Goal: Navigation & Orientation: Locate item on page

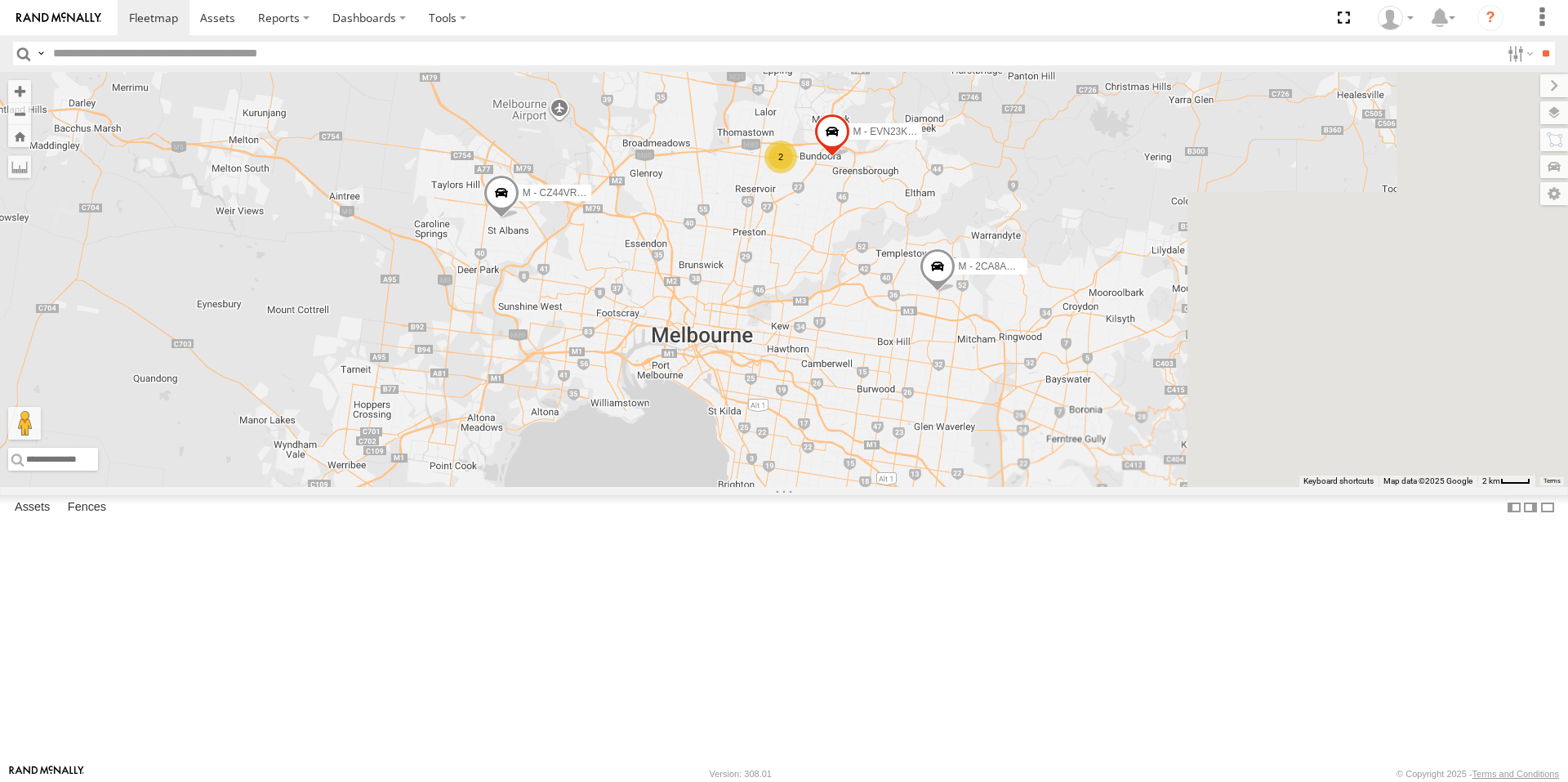
drag, startPoint x: 977, startPoint y: 428, endPoint x: 867, endPoint y: 427, distance: 110.0
click at [867, 427] on div "M - EVN23K - [PERSON_NAME] M - CZ44VR - Suhayl Electrician M - 2CA8AO - Yehya A…" at bounding box center [784, 279] width 1568 height 415
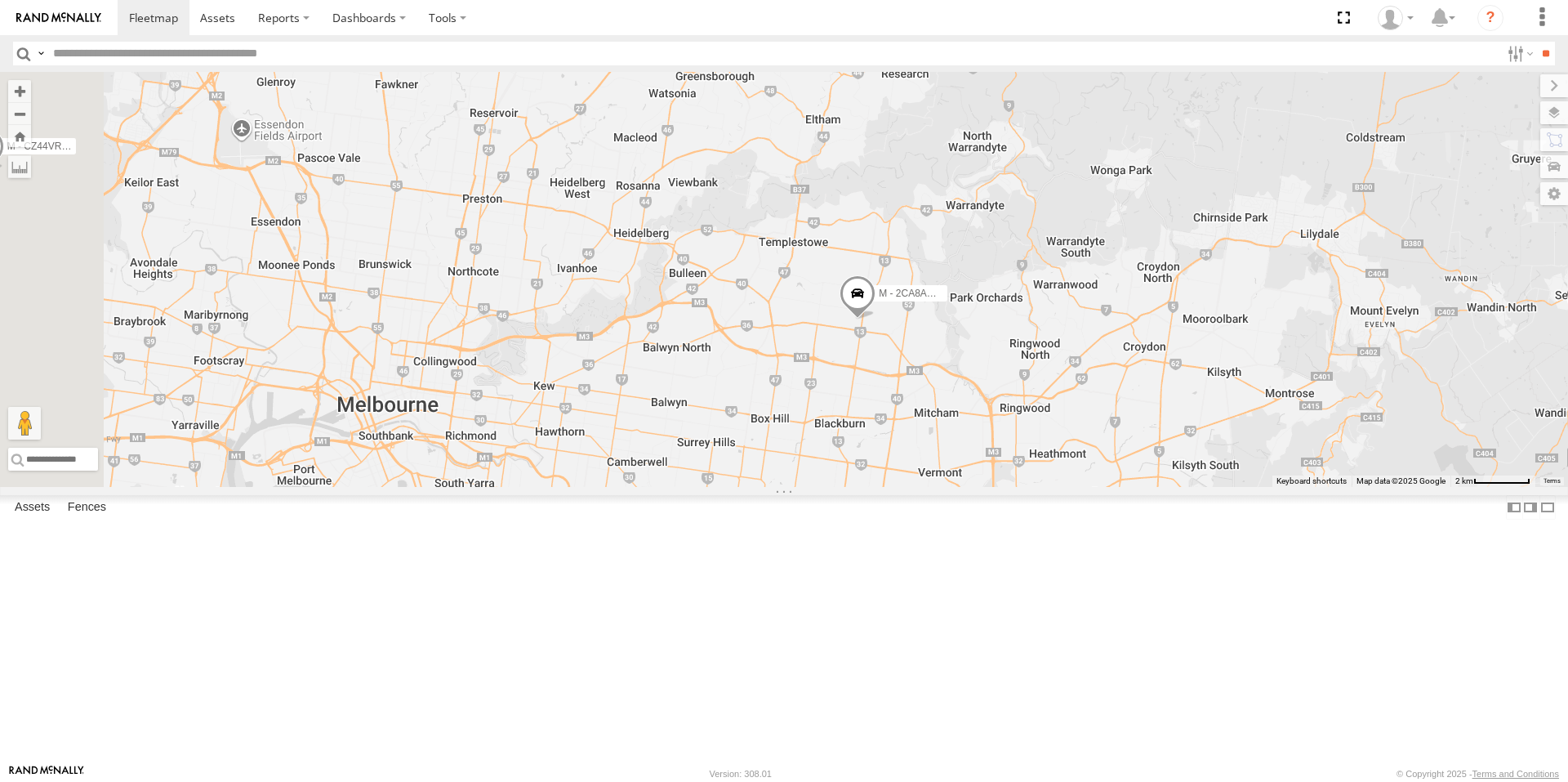
click at [875, 320] on span at bounding box center [857, 298] width 35 height 44
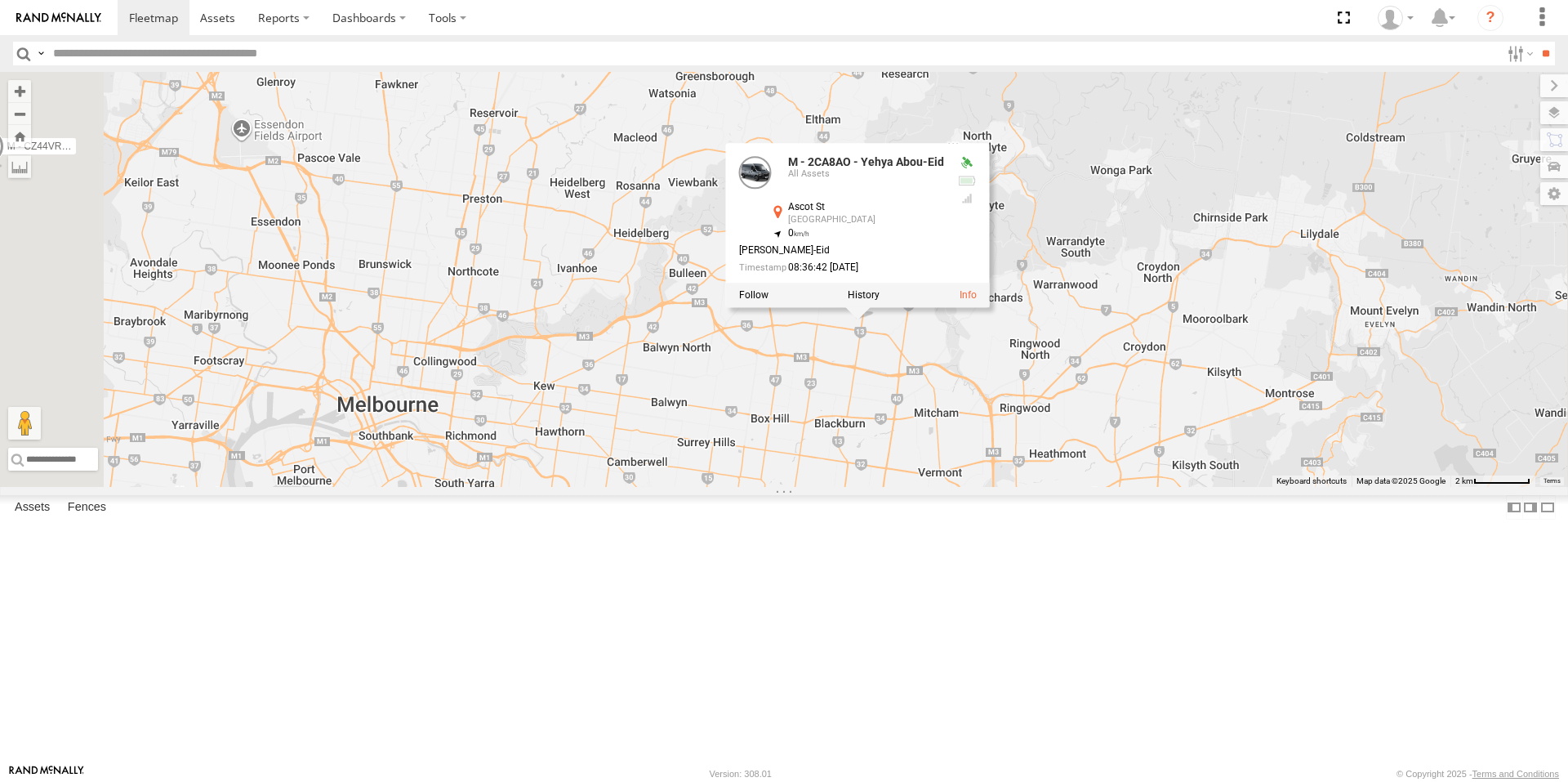
click at [1040, 487] on div "M - EVN23K - [PERSON_NAME] M - CZ44VR - Suhayl Electrician M - 2CA8AO - Yehya A…" at bounding box center [784, 279] width 1568 height 415
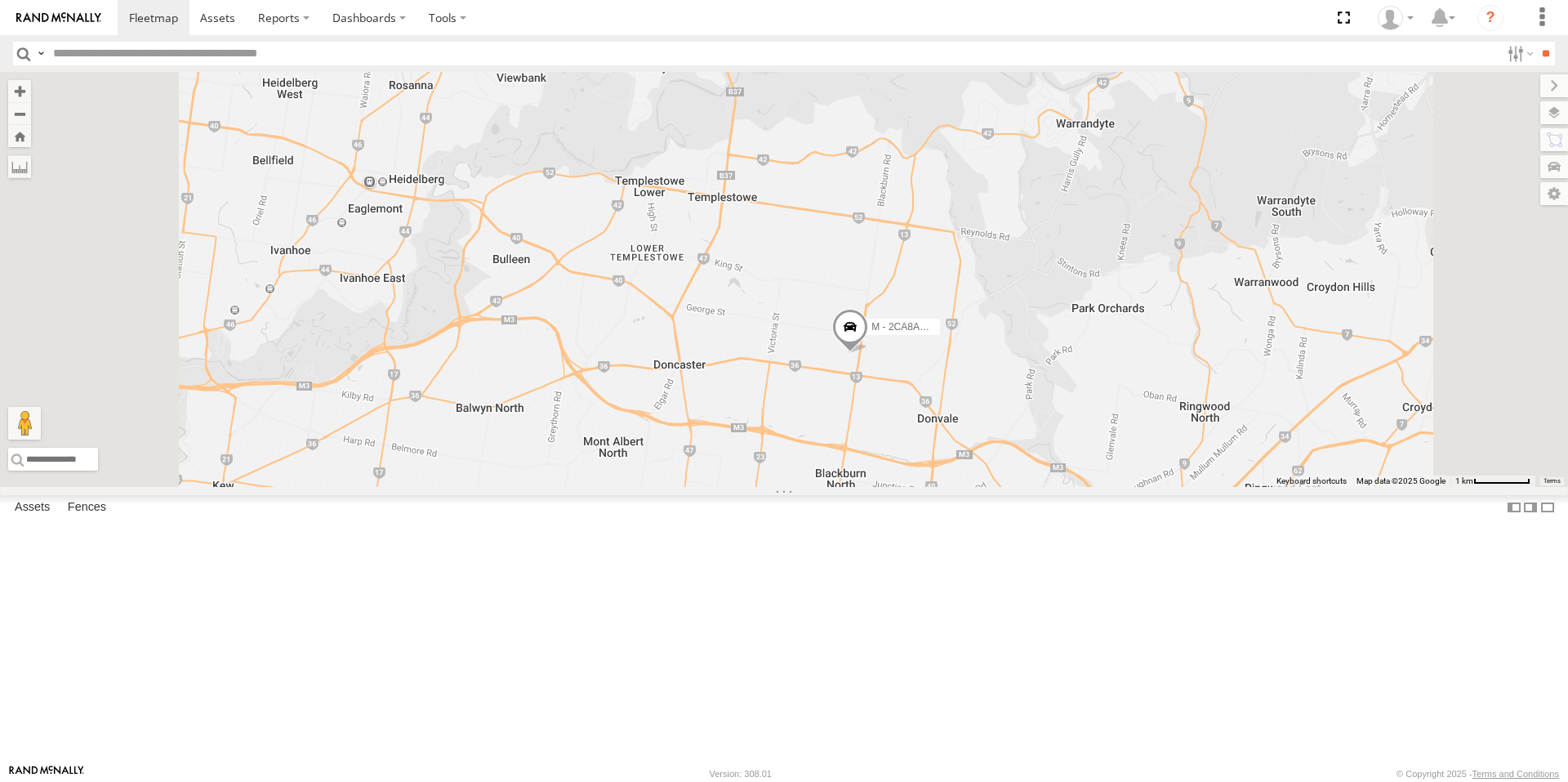
drag, startPoint x: 1098, startPoint y: 542, endPoint x: 1061, endPoint y: 468, distance: 82.7
click at [1061, 468] on div "M - EVN23K - [PERSON_NAME] M - CZ44VR - Suhayl Electrician M - 2CA8AO - Yehya A…" at bounding box center [784, 279] width 1568 height 415
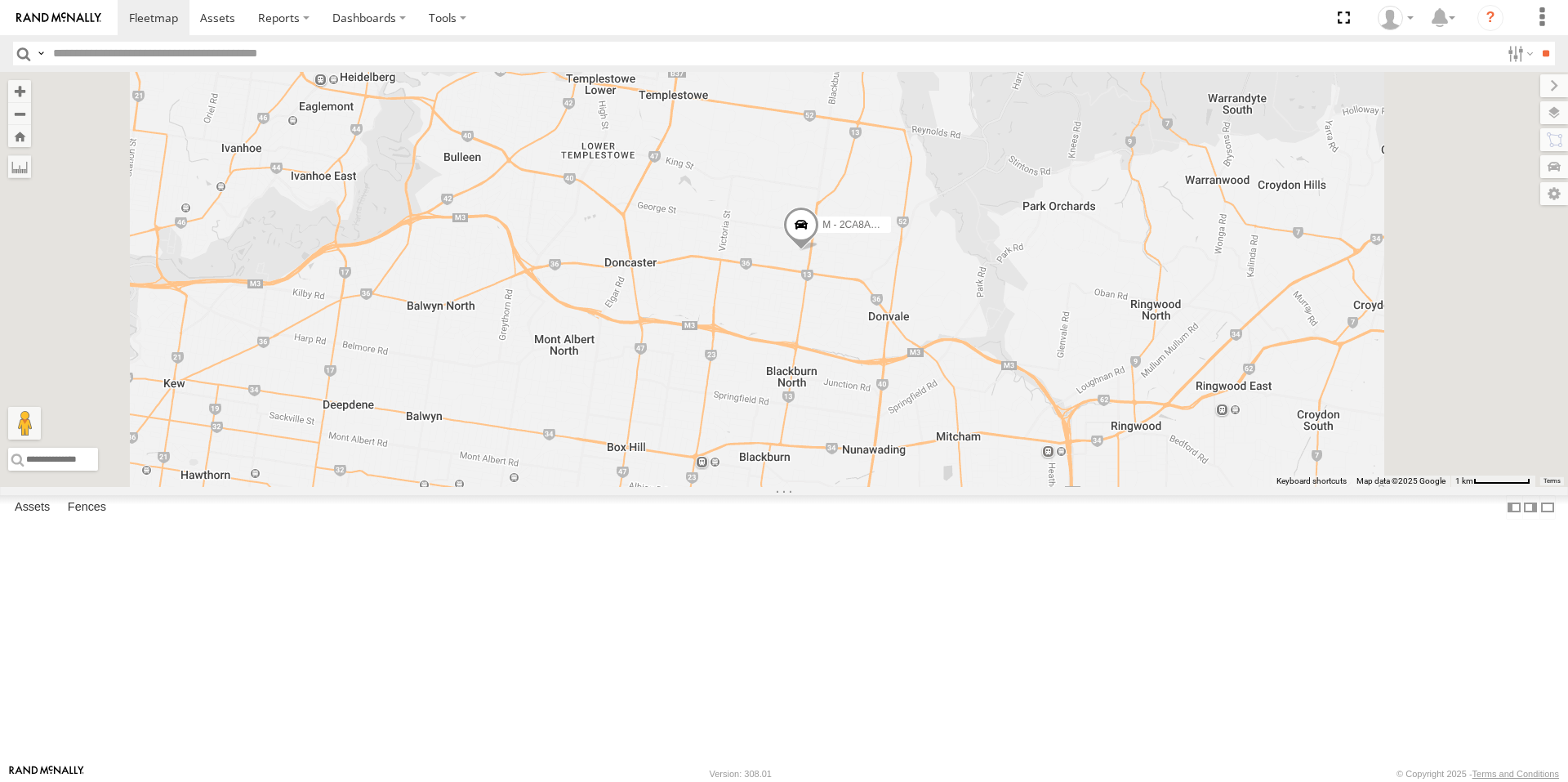
click at [819, 250] on span at bounding box center [801, 229] width 35 height 44
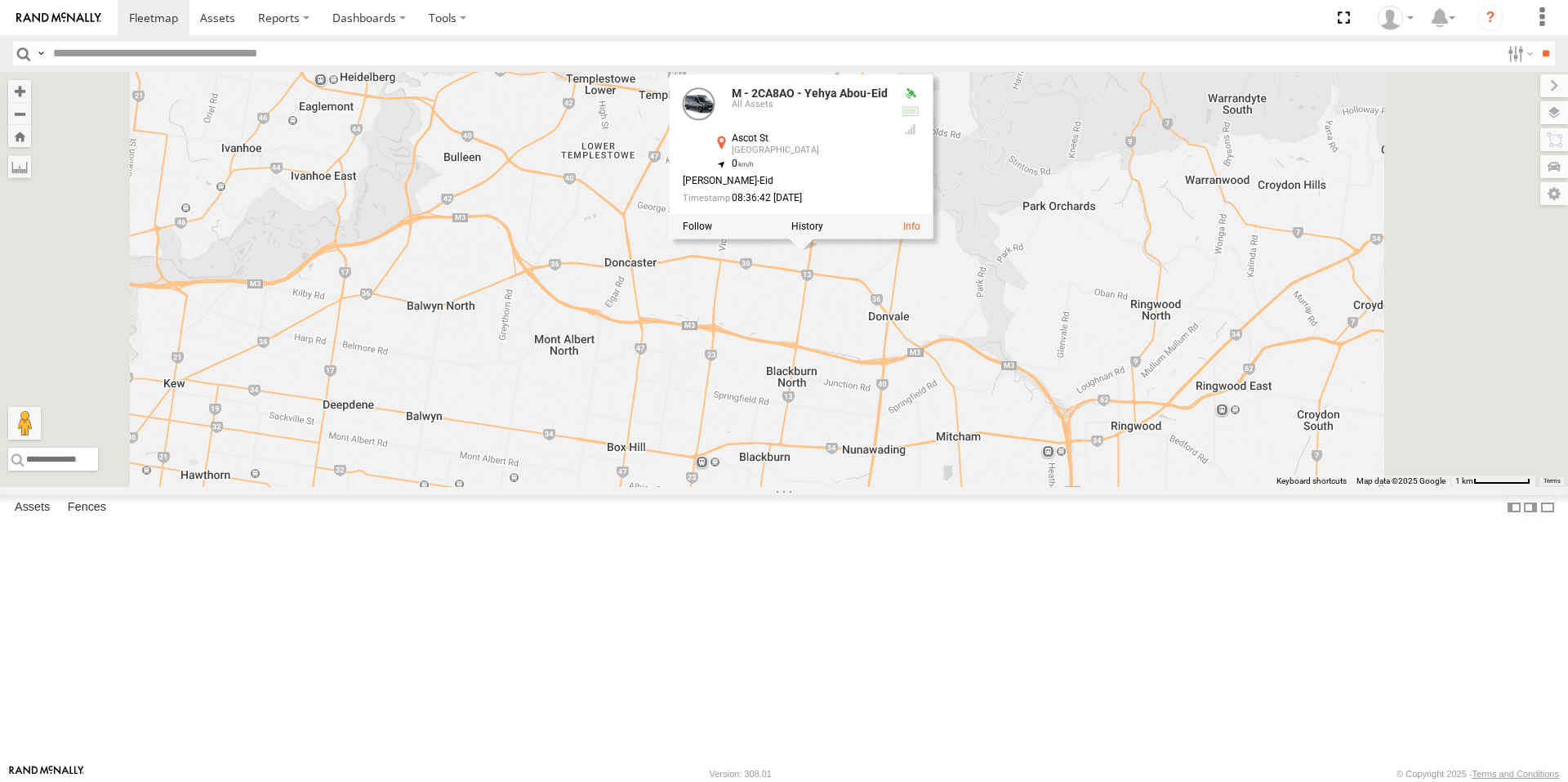
click at [966, 454] on div "M - EVN23K - [PERSON_NAME] M - CZ44VR - Suhayl Electrician M - 2CA8AO - Yehya A…" at bounding box center [784, 279] width 1568 height 415
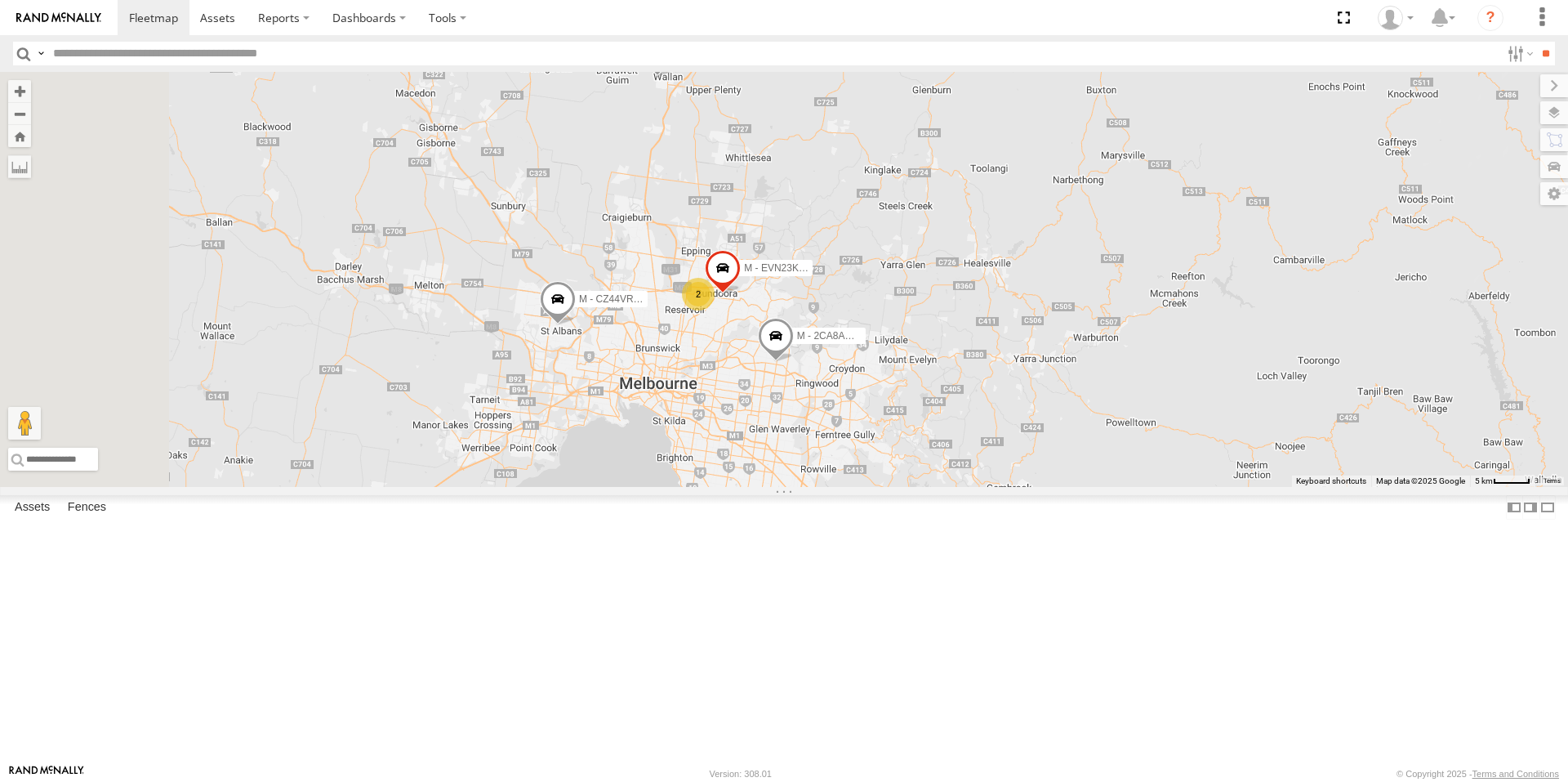
drag, startPoint x: 780, startPoint y: 480, endPoint x: 874, endPoint y: 496, distance: 95.4
click at [874, 487] on div "M - 2CA8AO - [PERSON_NAME]-Eid M - EVN23K - [PERSON_NAME] M - 2DA6XD - [PERSON_…" at bounding box center [784, 279] width 1568 height 415
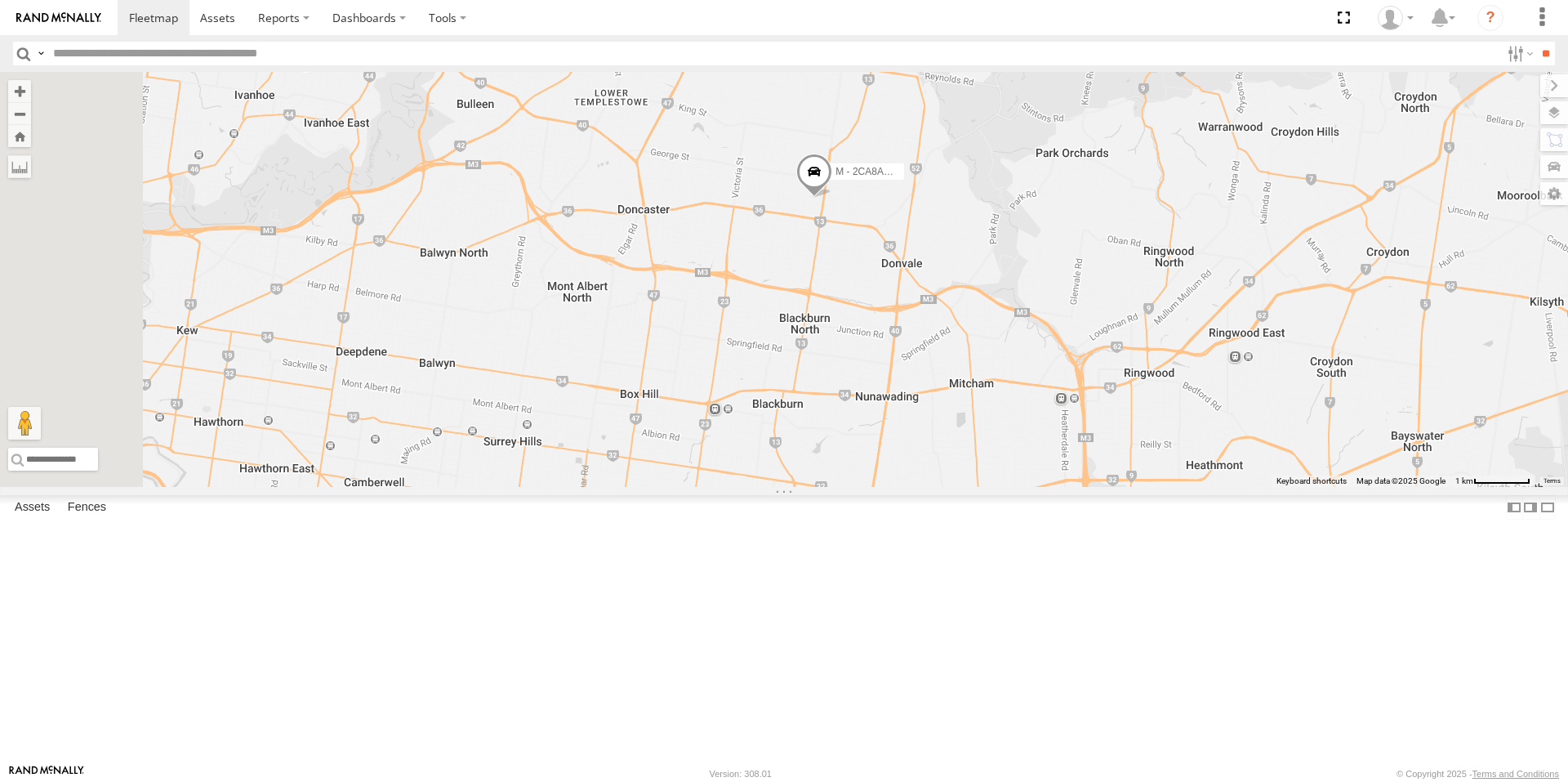
drag, startPoint x: 854, startPoint y: 474, endPoint x: 910, endPoint y: 425, distance: 74.4
click at [910, 425] on div "M - EVN23K - [PERSON_NAME] M - CZ44VR - Suhayl Electrician M - 2CA8AO - Yehya A…" at bounding box center [784, 279] width 1568 height 415
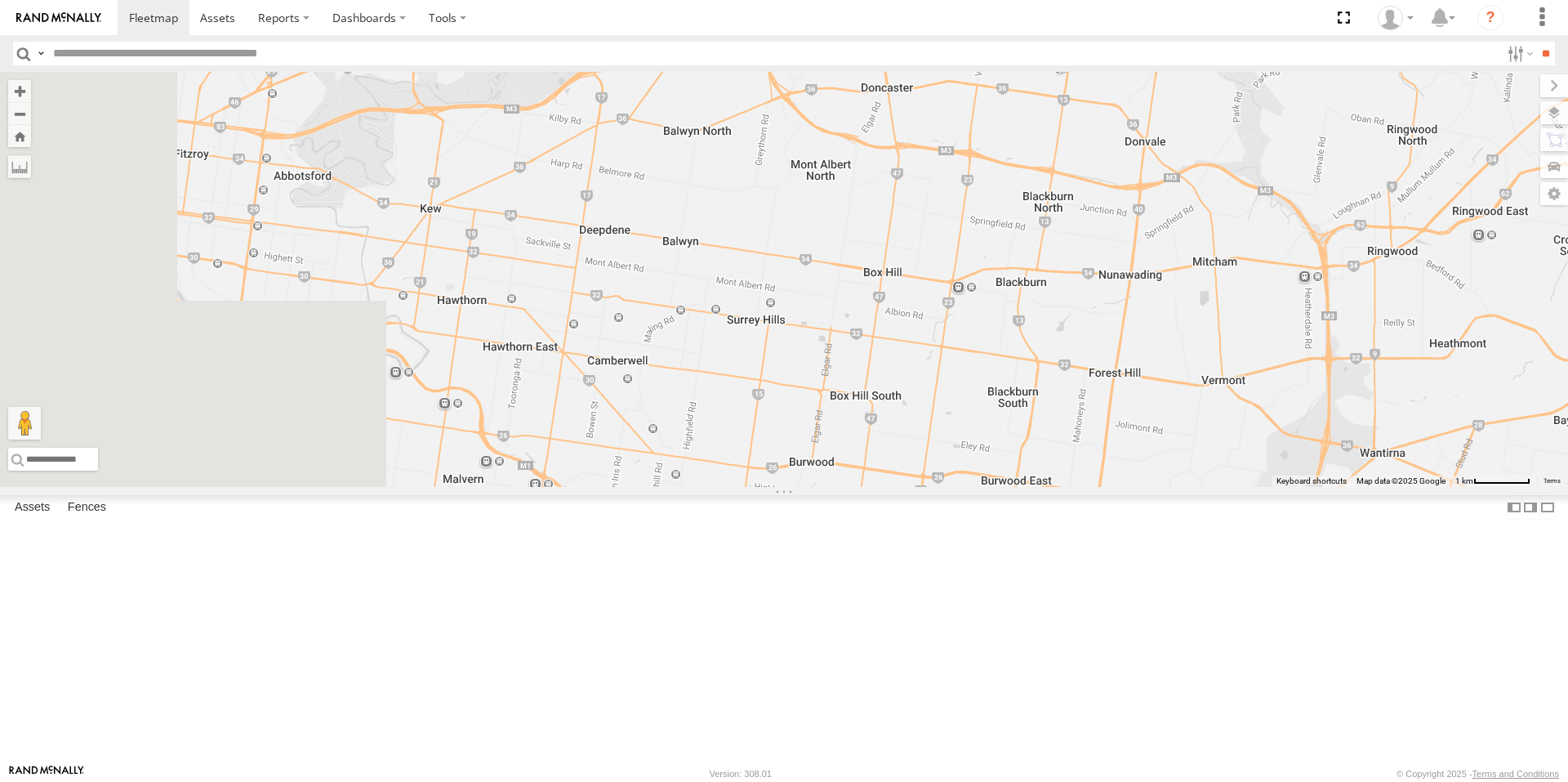
drag, startPoint x: 827, startPoint y: 455, endPoint x: 1074, endPoint y: 333, distance: 275.5
click at [1074, 333] on div "M - EVN23K - [PERSON_NAME] M - CZ44VR - Suhayl Electrician M - 2CA8AO - Yehya A…" at bounding box center [784, 279] width 1568 height 415
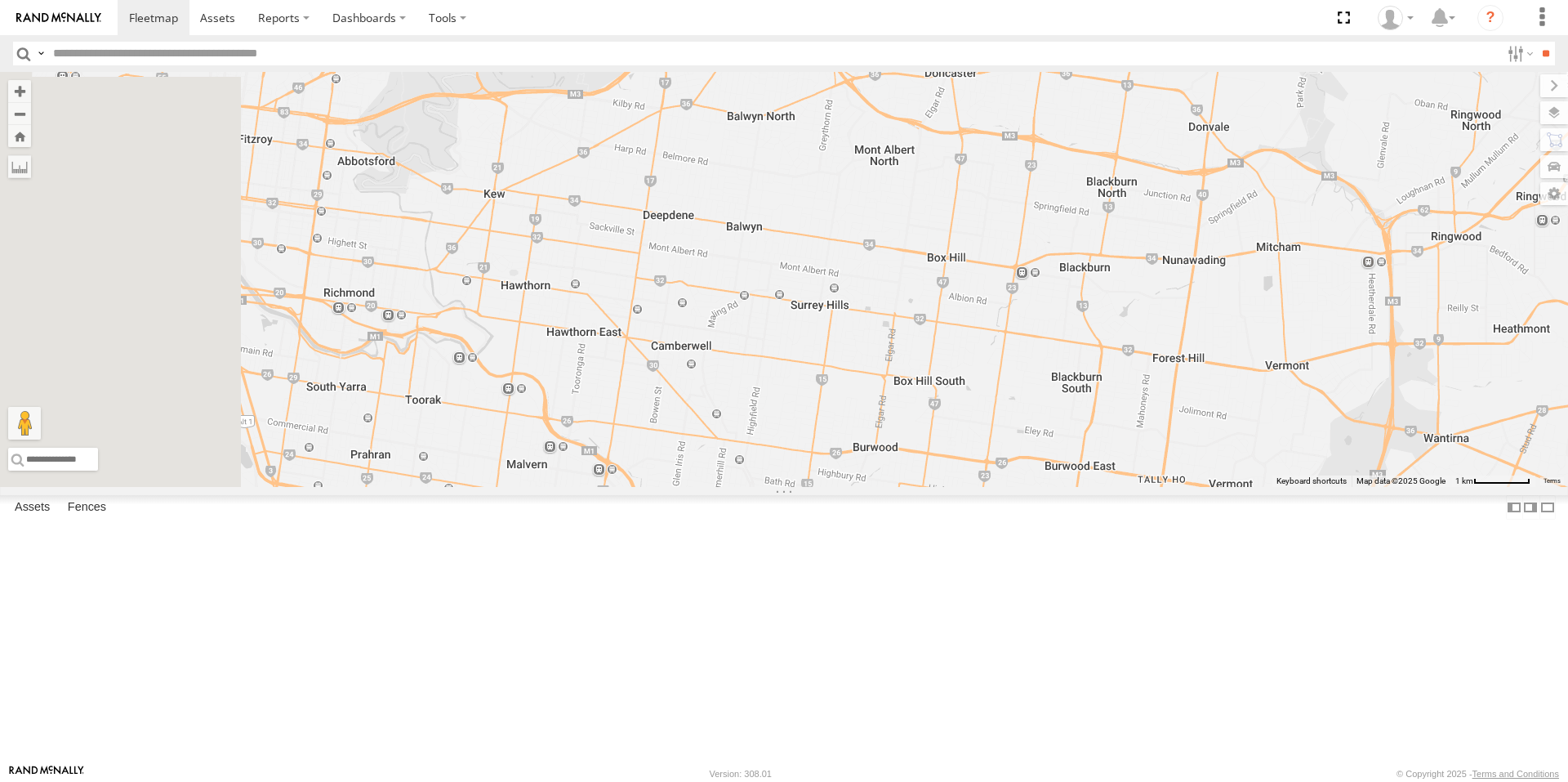
drag, startPoint x: 996, startPoint y: 451, endPoint x: 1075, endPoint y: 437, distance: 80.2
click at [1075, 437] on div "M - EVN23K - [PERSON_NAME] M - CZ44VR - Suhayl Electrician M - 2CA8AO - Yehya A…" at bounding box center [784, 279] width 1568 height 415
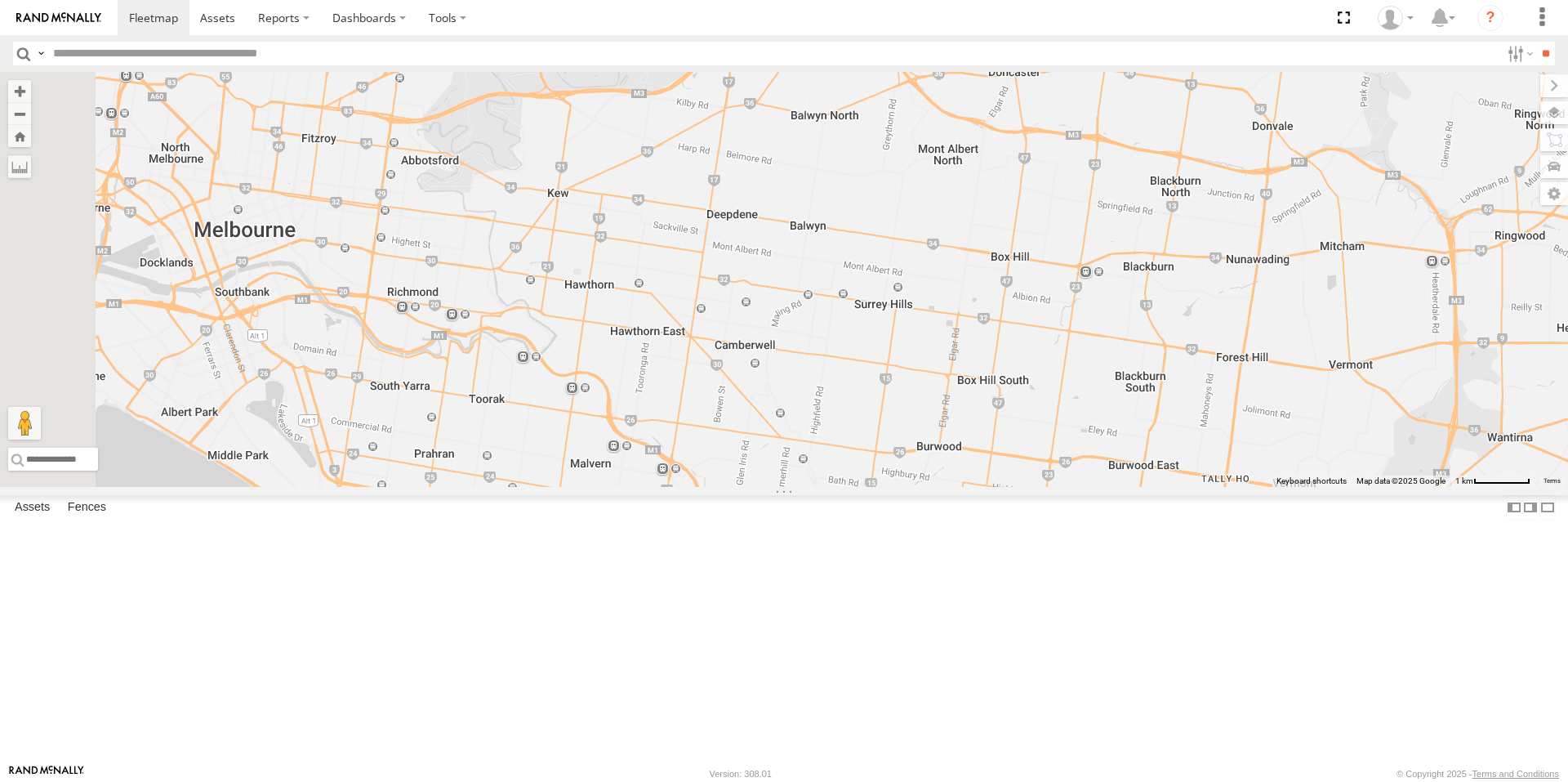
drag, startPoint x: 995, startPoint y: 456, endPoint x: 1064, endPoint y: 455, distance: 69.0
click at [1064, 455] on div "M - EVN23K - [PERSON_NAME] M - CZ44VR - Suhayl Electrician M - 2CA8AO - Yehya A…" at bounding box center [784, 279] width 1568 height 415
